Goal: Complete application form

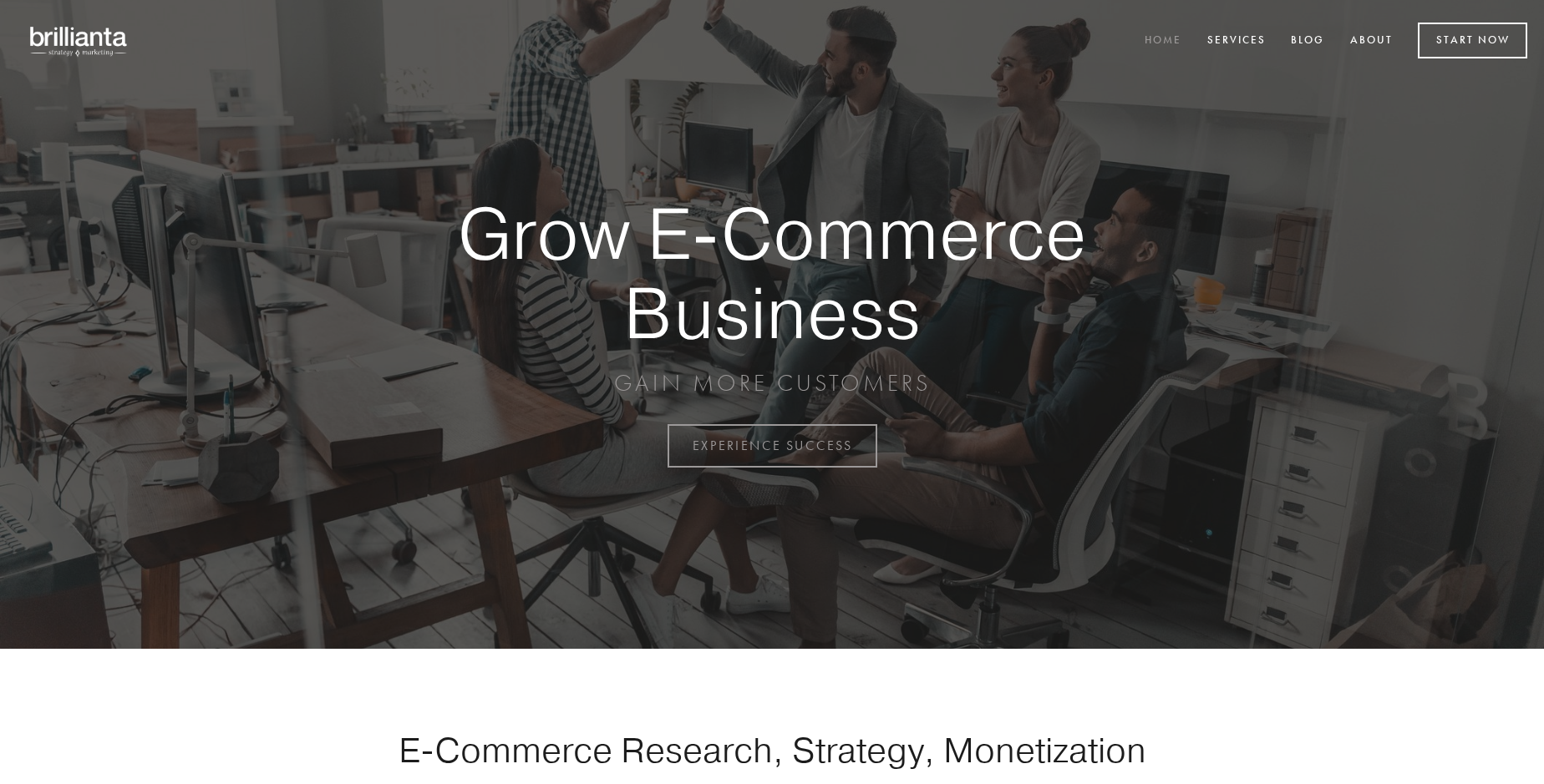
scroll to position [4377, 0]
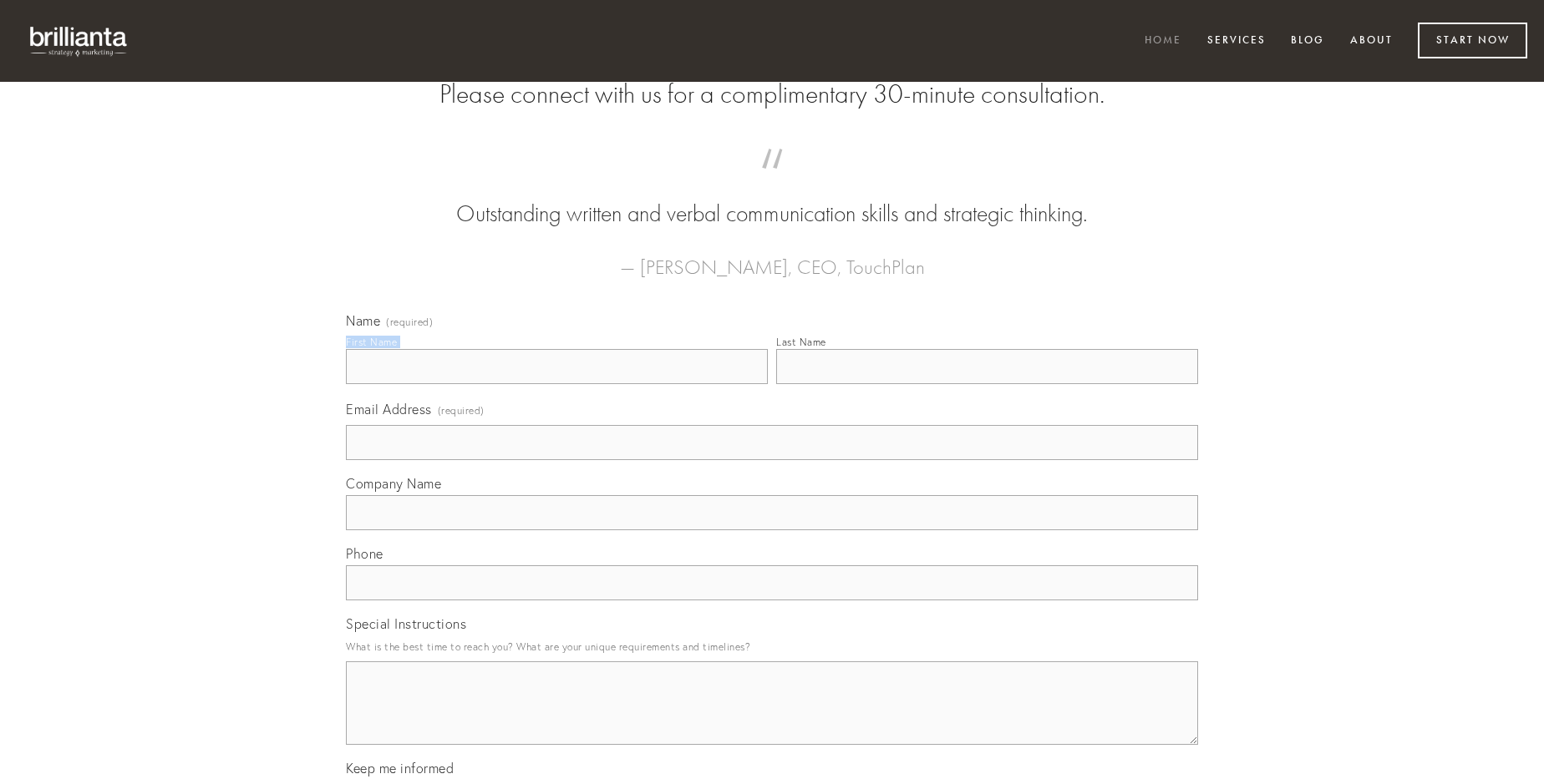
type input "[PERSON_NAME]"
click at [987, 384] on input "Last Name" at bounding box center [987, 367] width 422 height 35
type input "[PERSON_NAME]"
click at [772, 460] on input "Email Address (required)" at bounding box center [772, 442] width 852 height 35
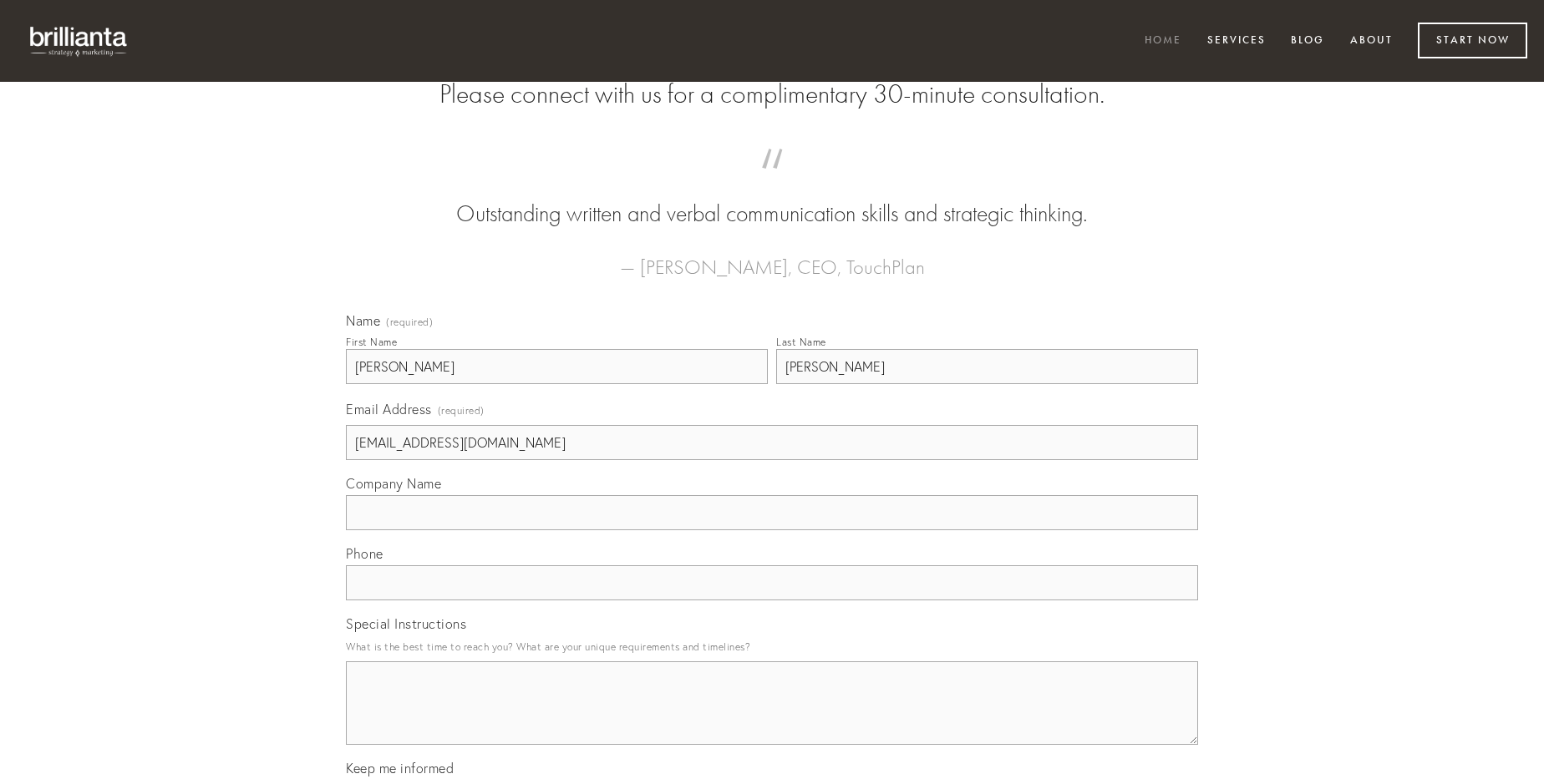
type input "[EMAIL_ADDRESS][DOMAIN_NAME]"
click at [772, 530] on input "Company Name" at bounding box center [772, 513] width 852 height 35
type input "utilis"
click at [772, 601] on input "text" at bounding box center [772, 583] width 852 height 35
click at [772, 718] on textarea "Special Instructions" at bounding box center [772, 703] width 852 height 83
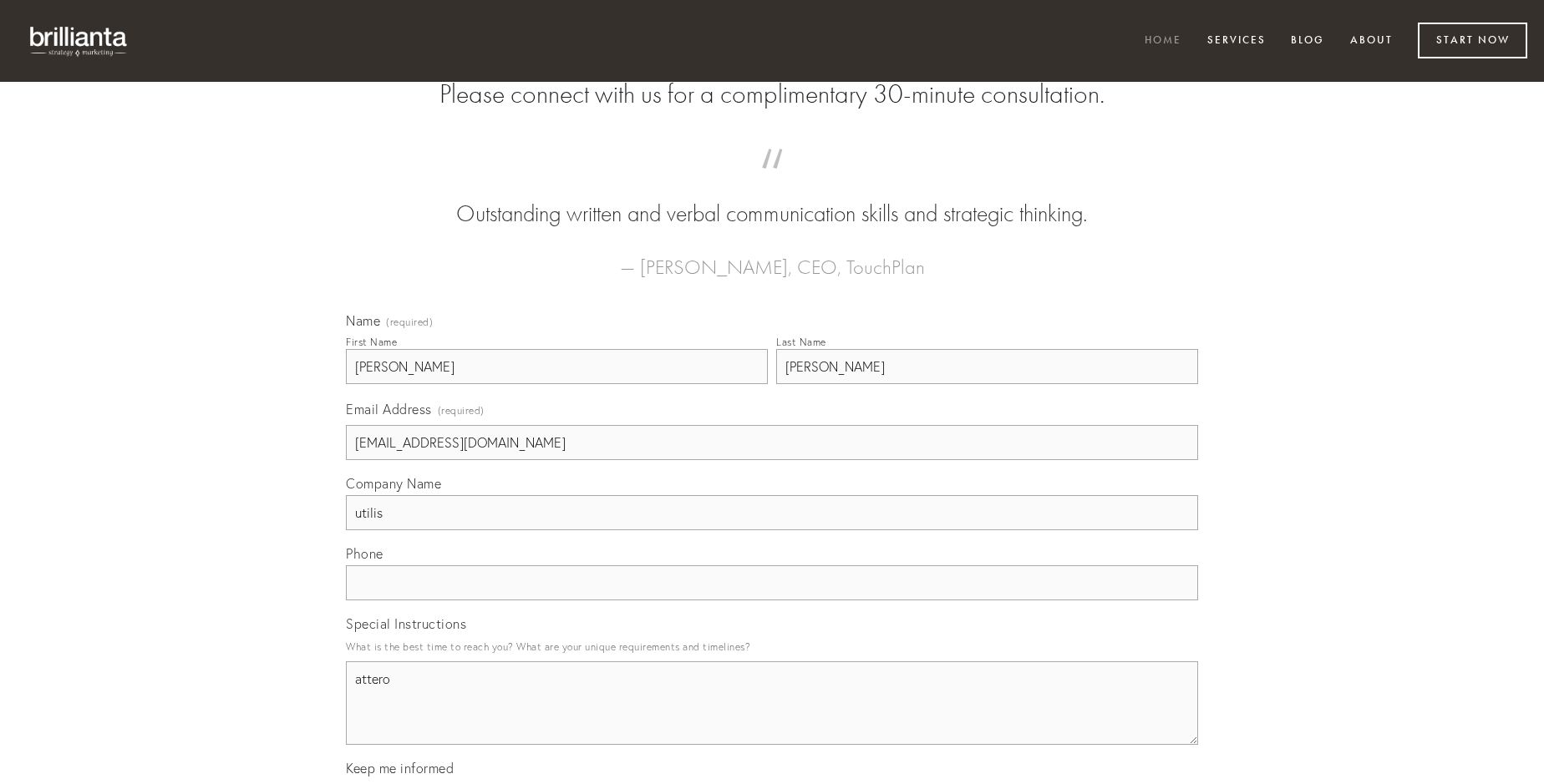
type textarea "attero"
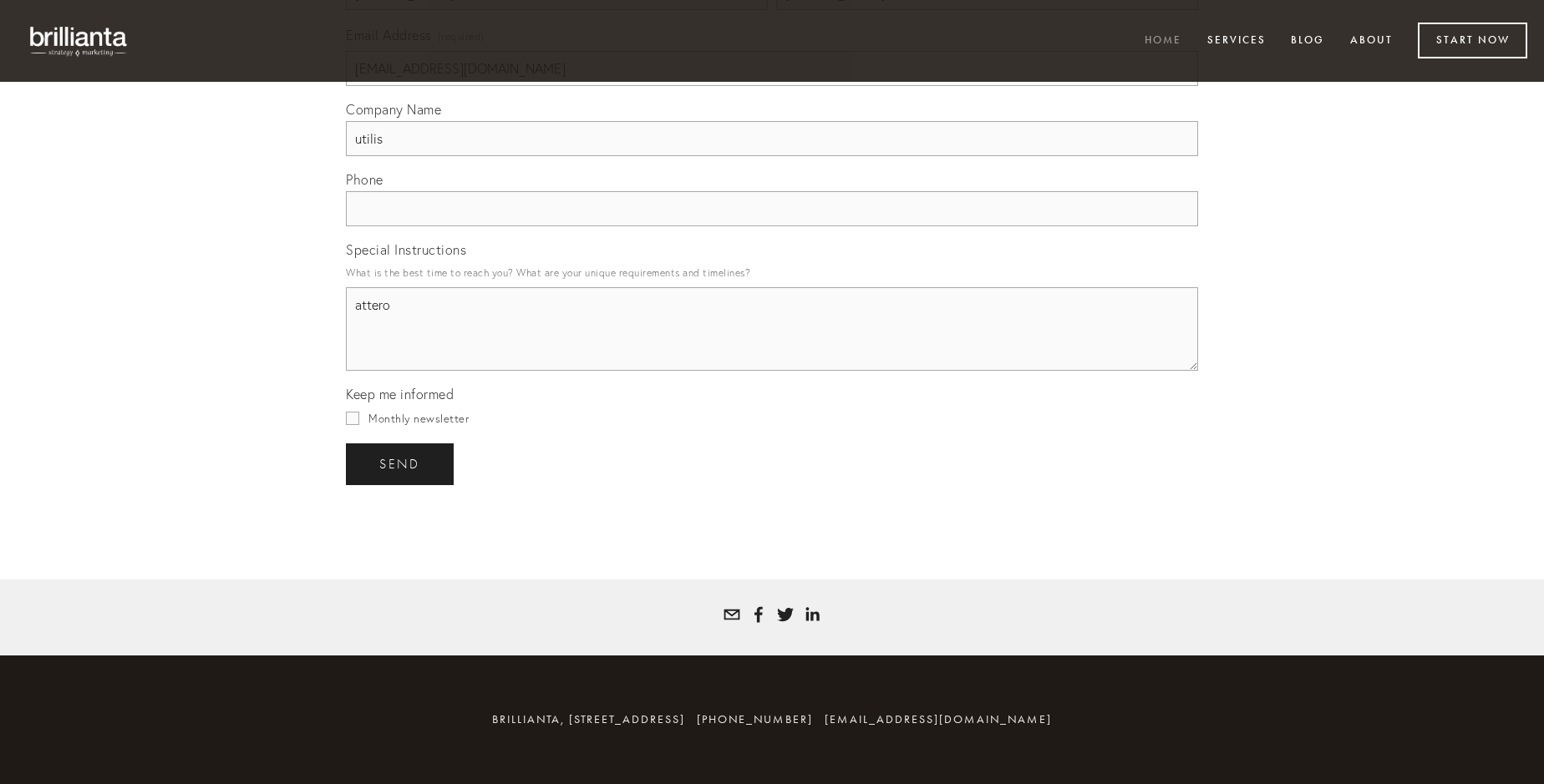
click at [401, 464] on span "send" at bounding box center [399, 464] width 41 height 15
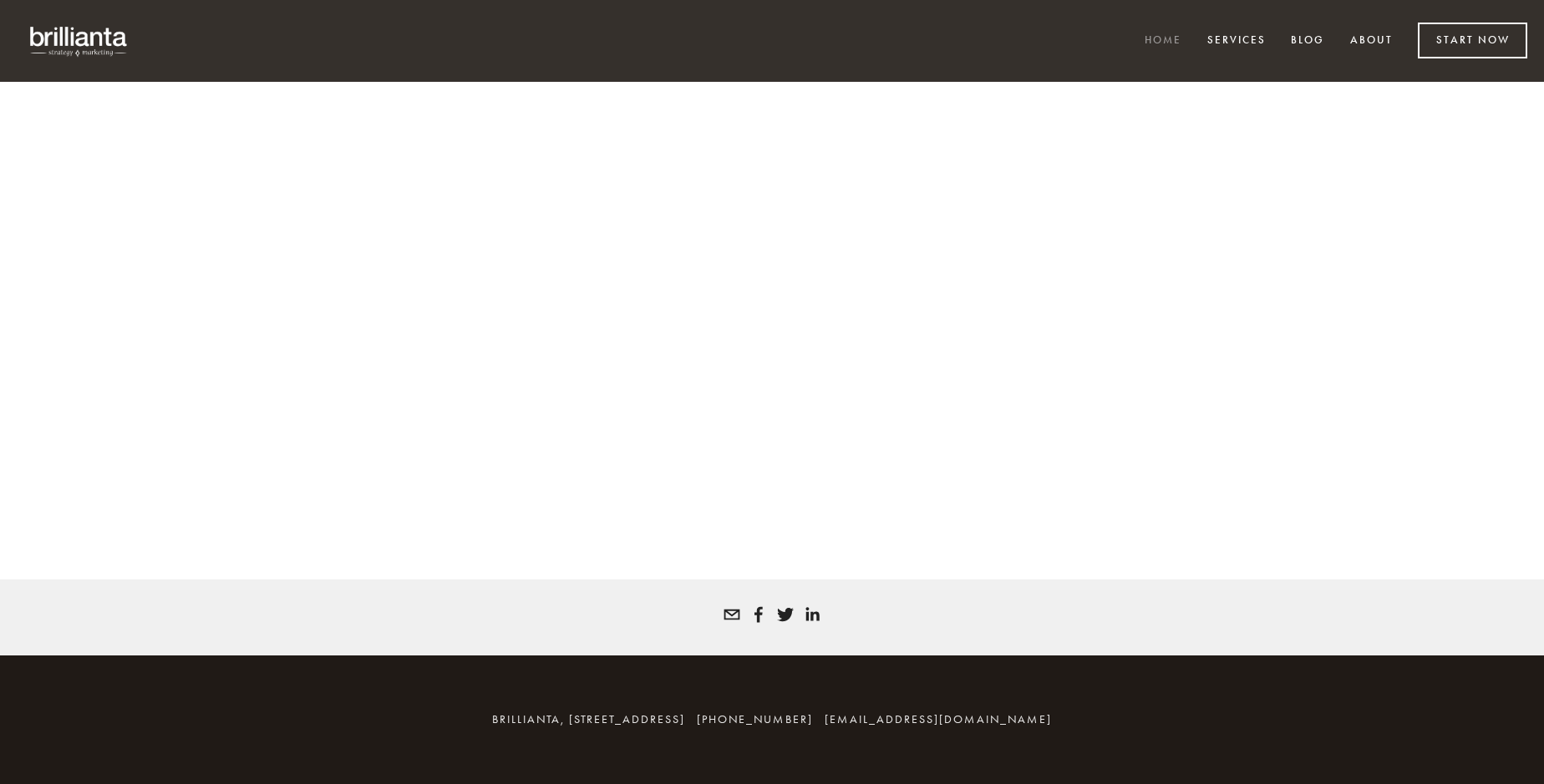
scroll to position [4355, 0]
